Goal: Task Accomplishment & Management: Complete application form

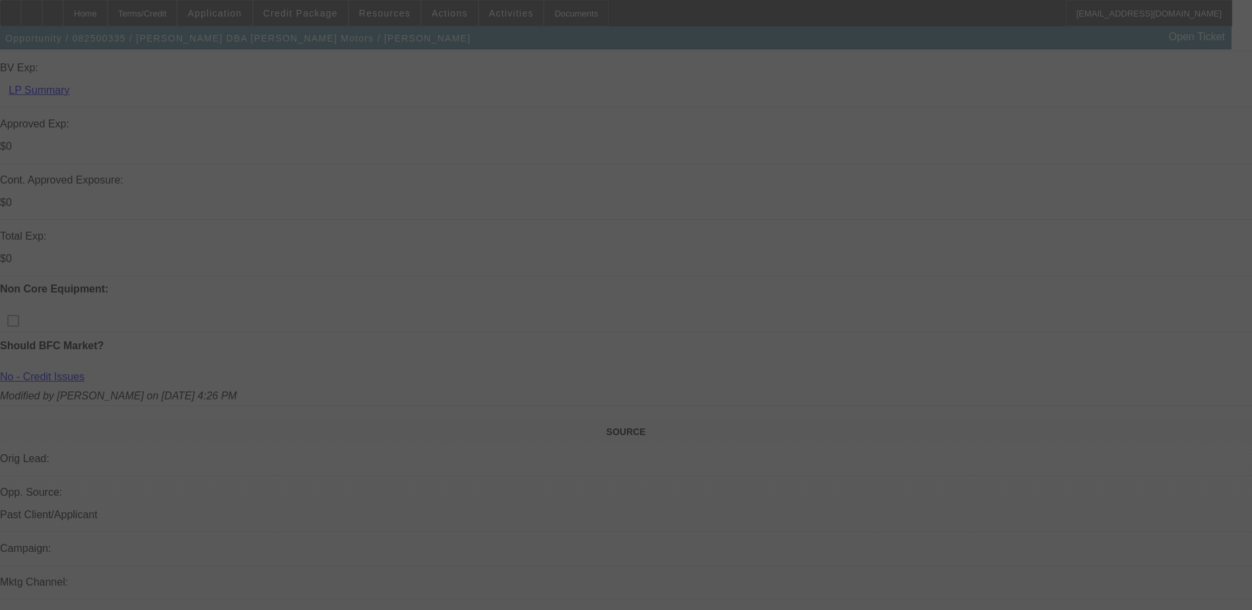
scroll to position [462, 0]
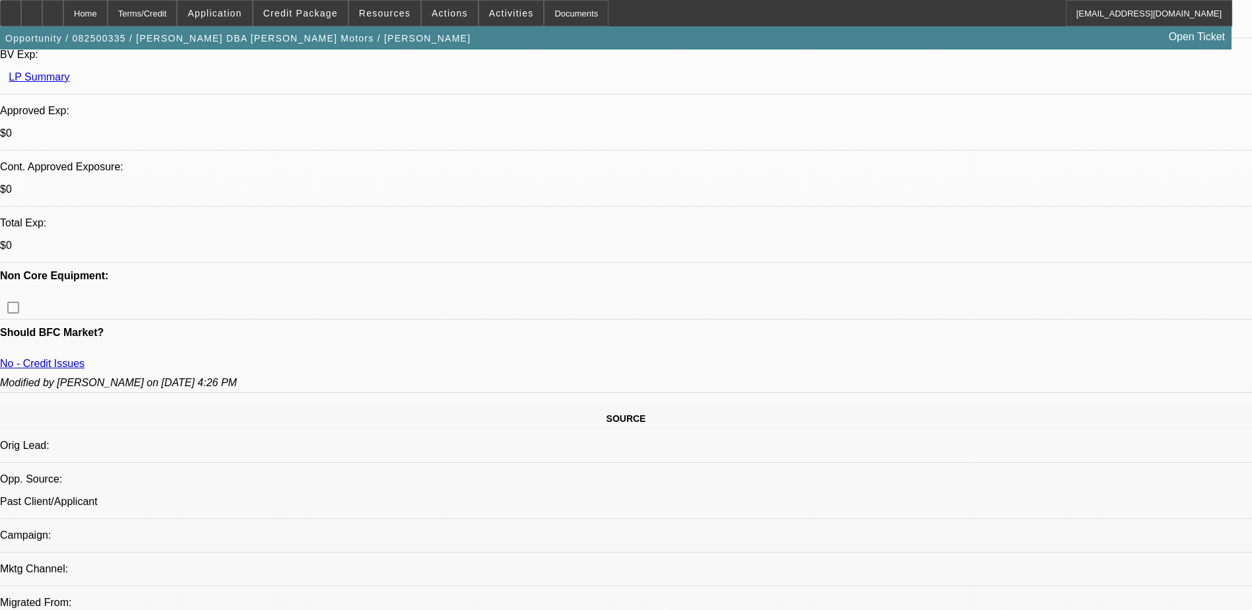
select select "0"
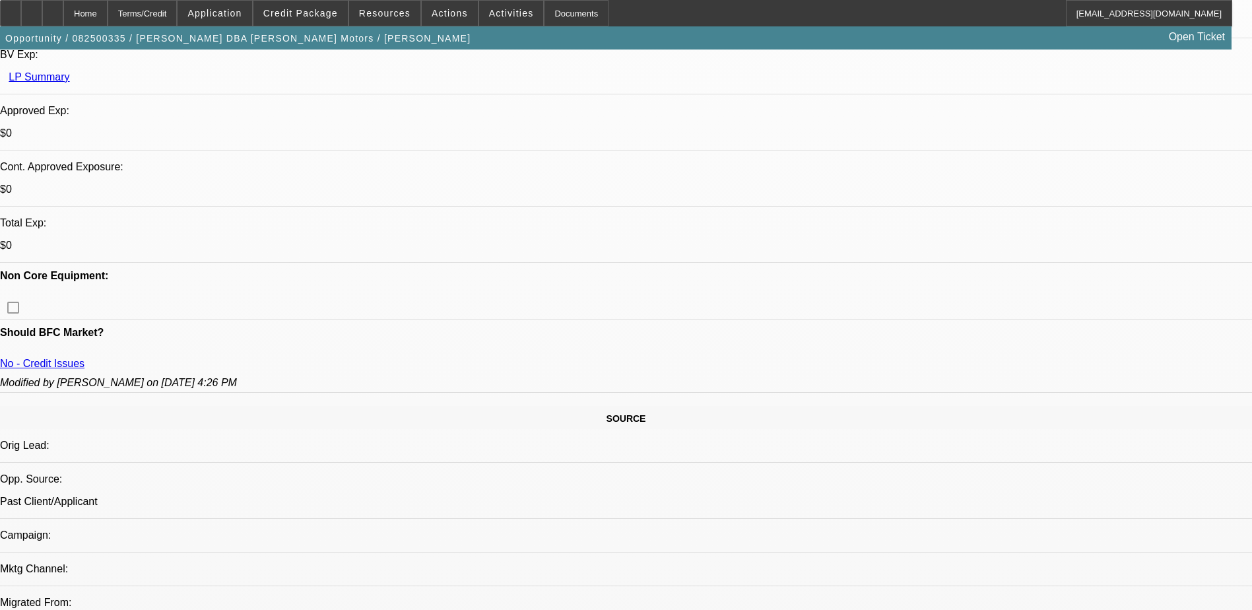
select select "0"
select select "2"
select select "0"
select select "1"
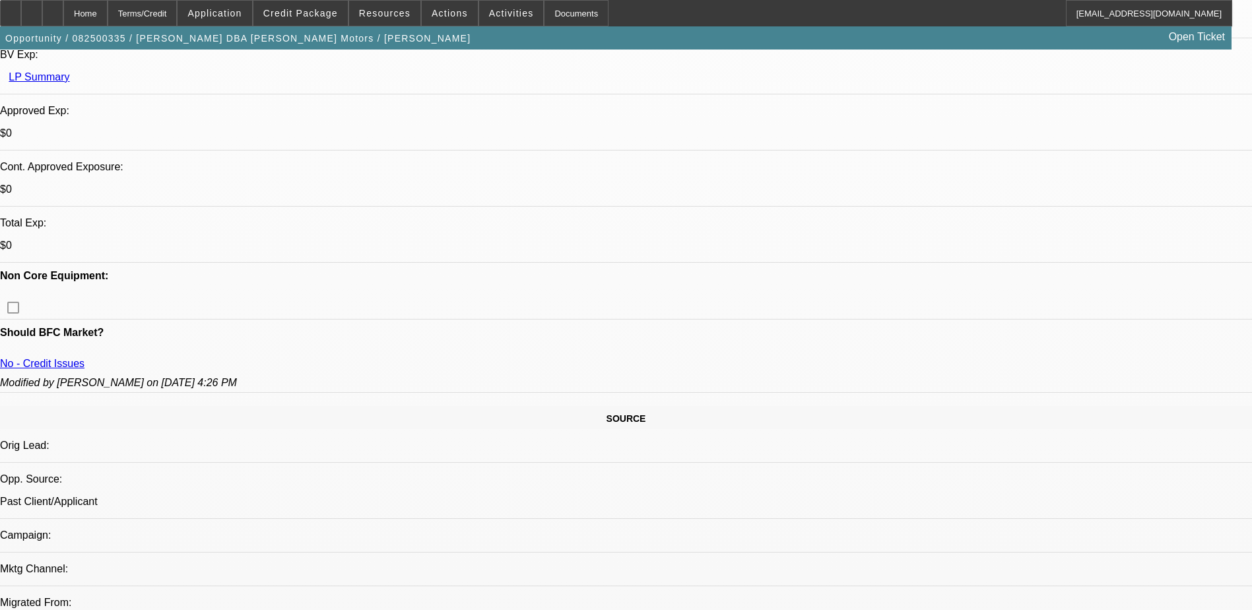
select select "1"
select select "6"
select select "1"
select select "6"
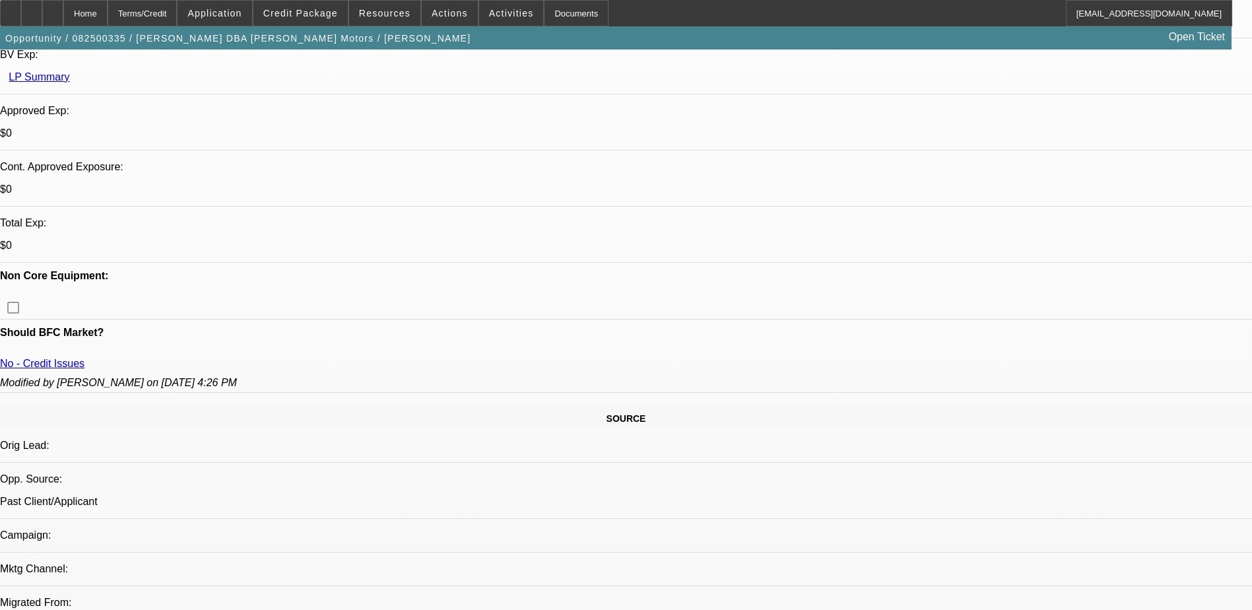
select select "1"
select select "2"
select select "6"
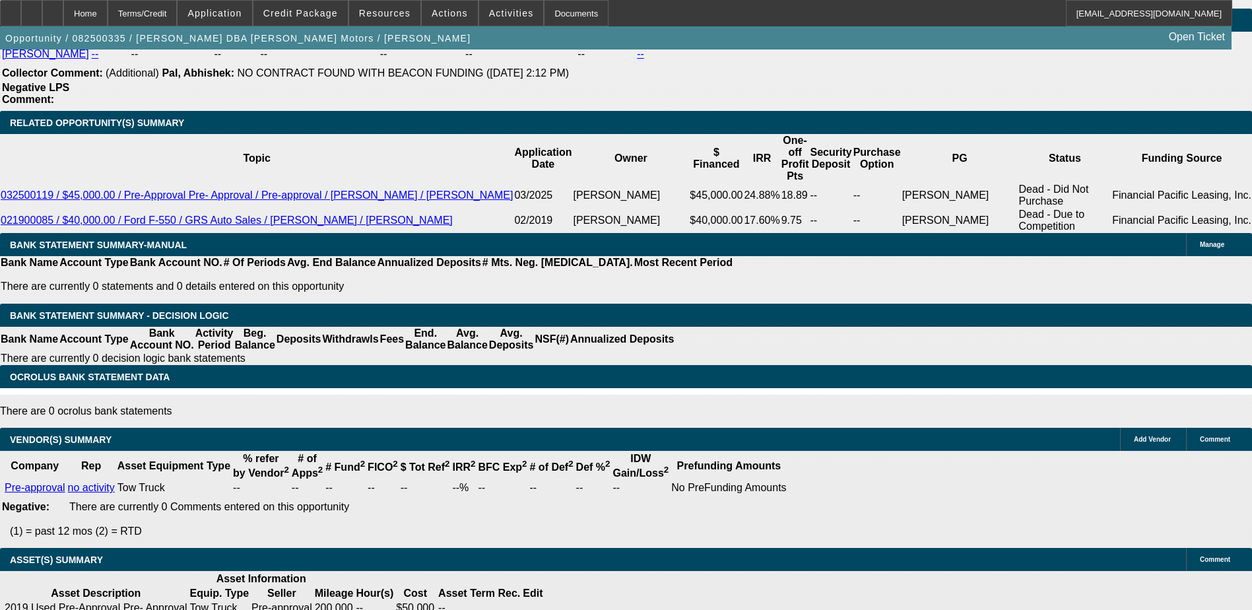
scroll to position [2348, 0]
